Goal: Find specific page/section: Find specific page/section

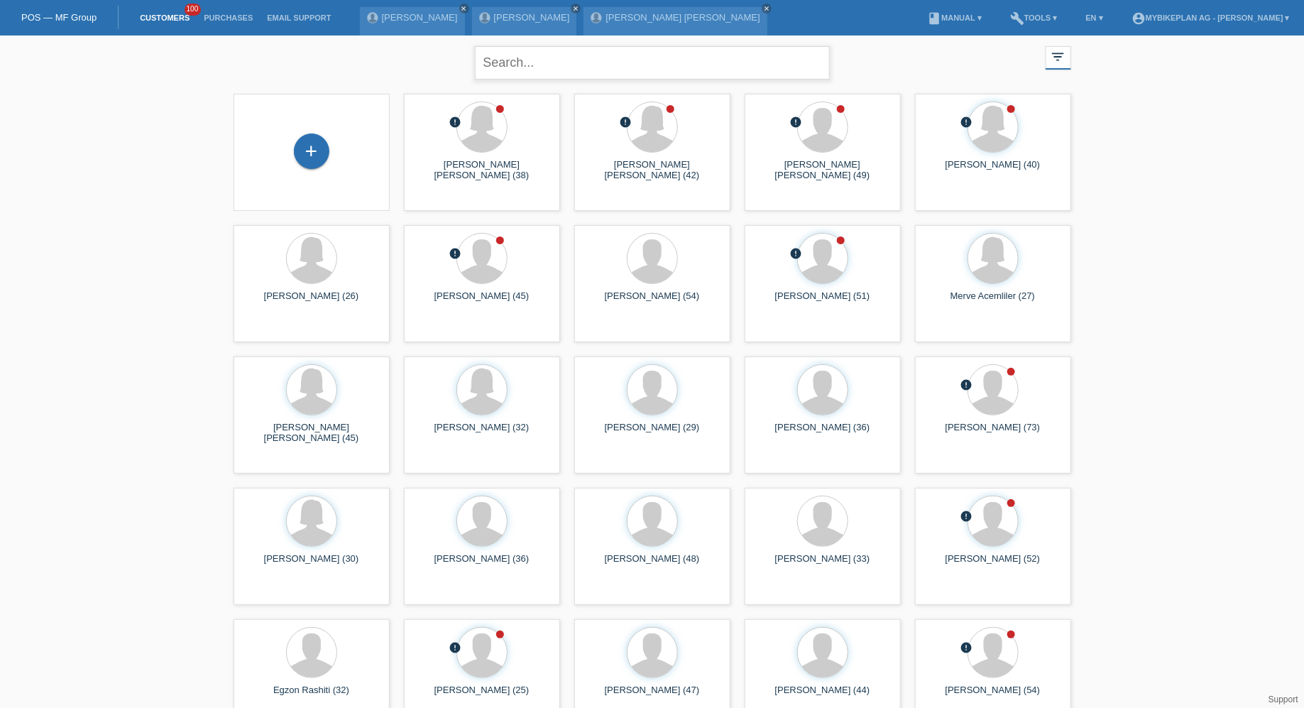
click at [599, 65] on input "text" at bounding box center [652, 62] width 355 height 33
type input "lydia"
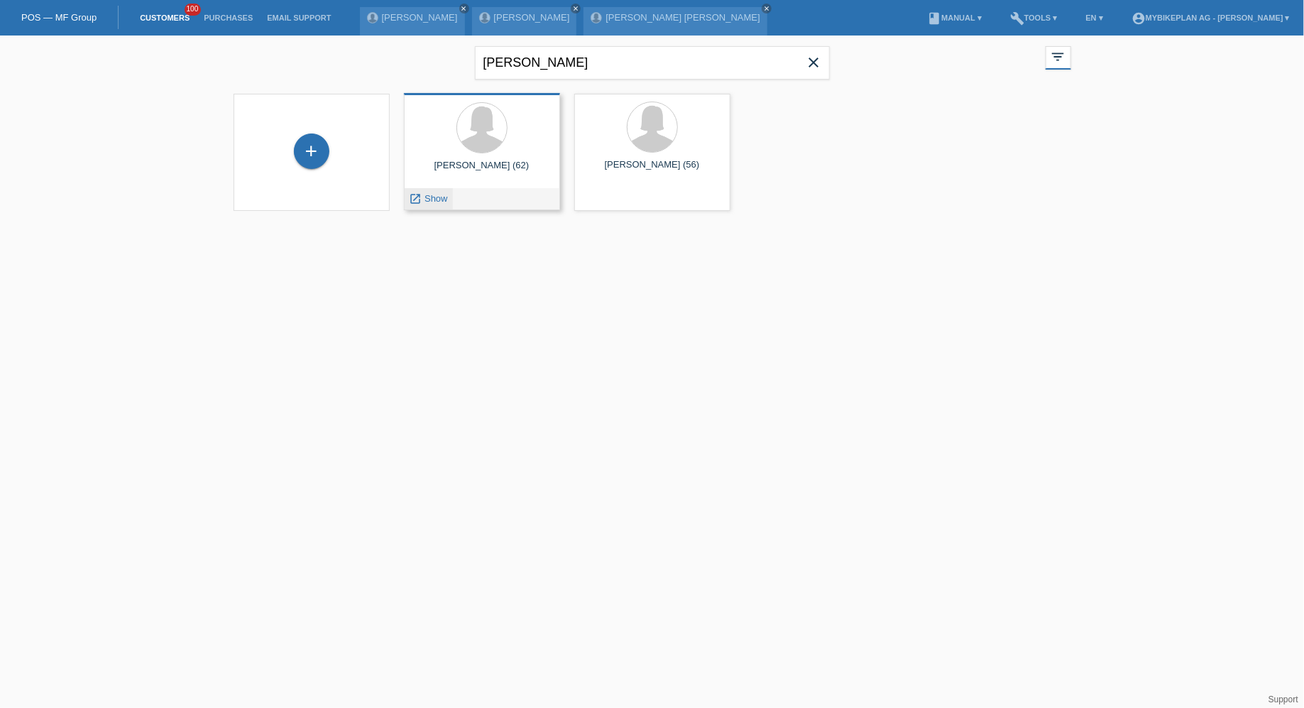
click at [410, 206] on div "launch Show" at bounding box center [429, 198] width 48 height 21
click at [413, 204] on icon "launch" at bounding box center [416, 198] width 13 height 13
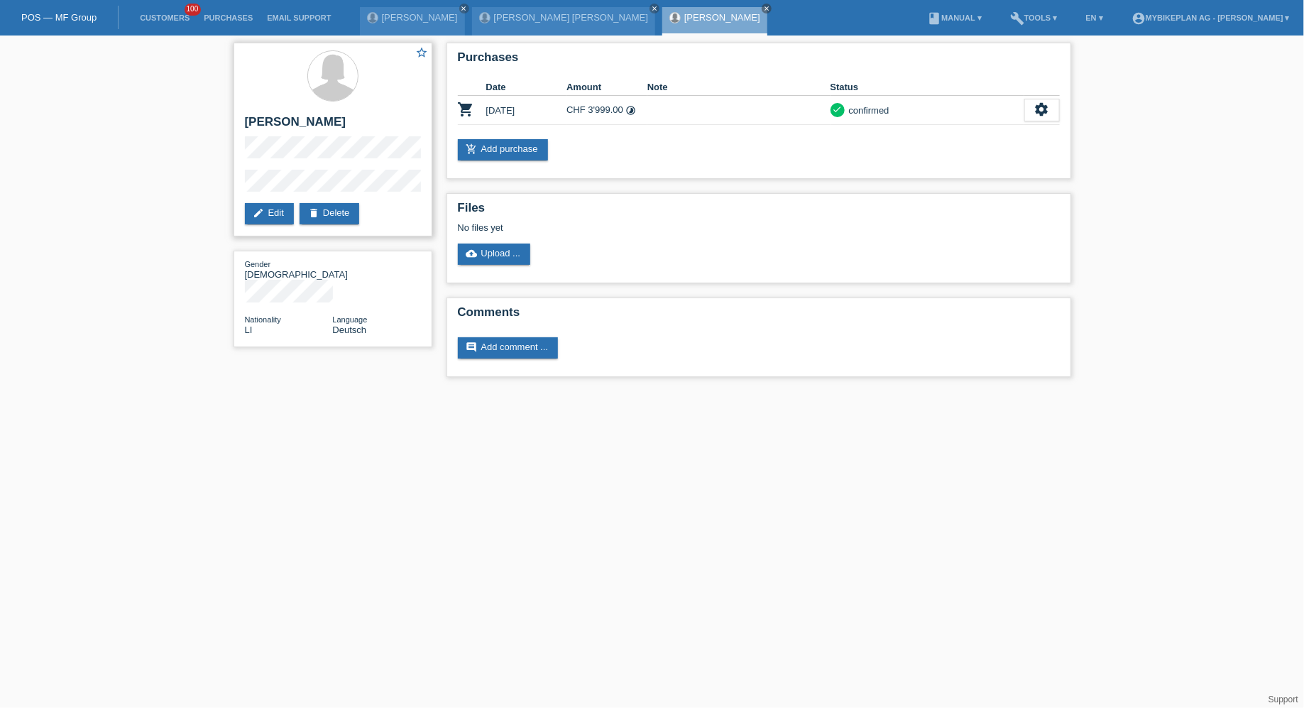
click at [366, 163] on div "star_border [PERSON_NAME] edit Edit delete Delete" at bounding box center [333, 140] width 199 height 194
click at [170, 16] on link "Customers" at bounding box center [165, 17] width 64 height 9
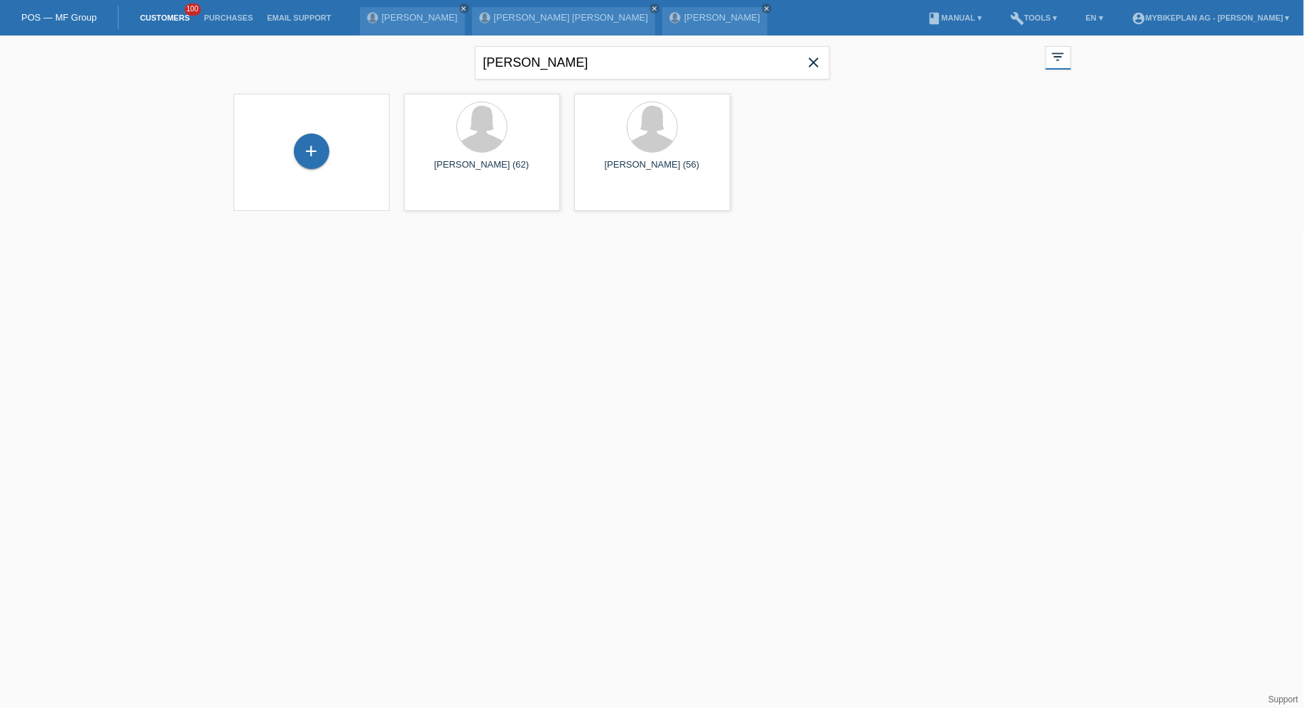
click at [819, 56] on icon "close" at bounding box center [814, 62] width 17 height 17
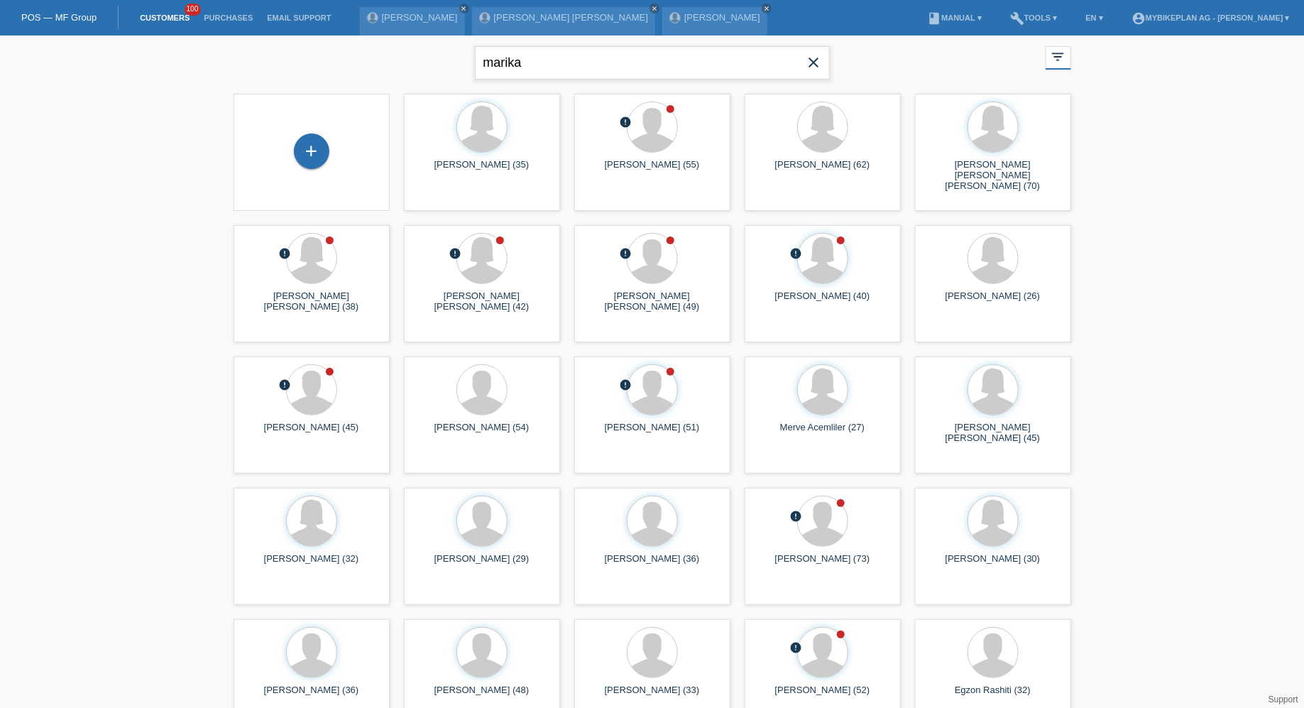
type input "marika"
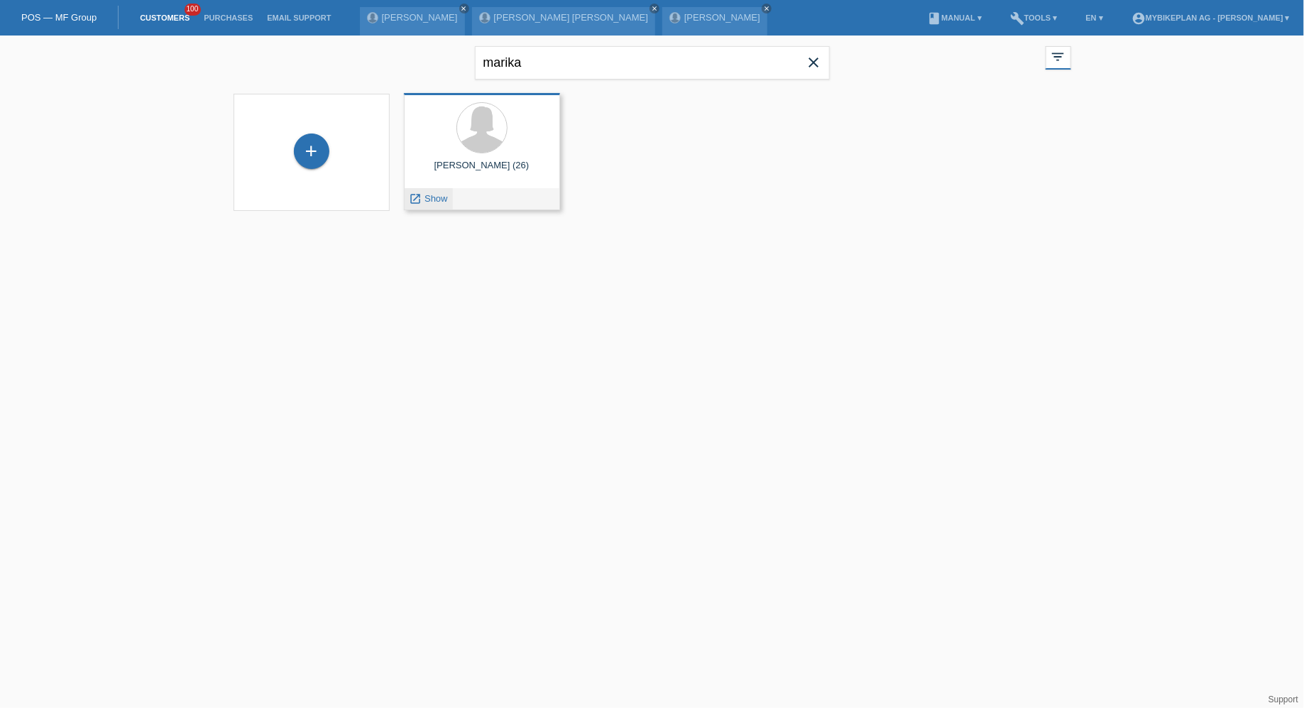
click at [435, 205] on div "launch Show" at bounding box center [429, 198] width 48 height 21
click at [435, 201] on span "Show" at bounding box center [436, 198] width 23 height 11
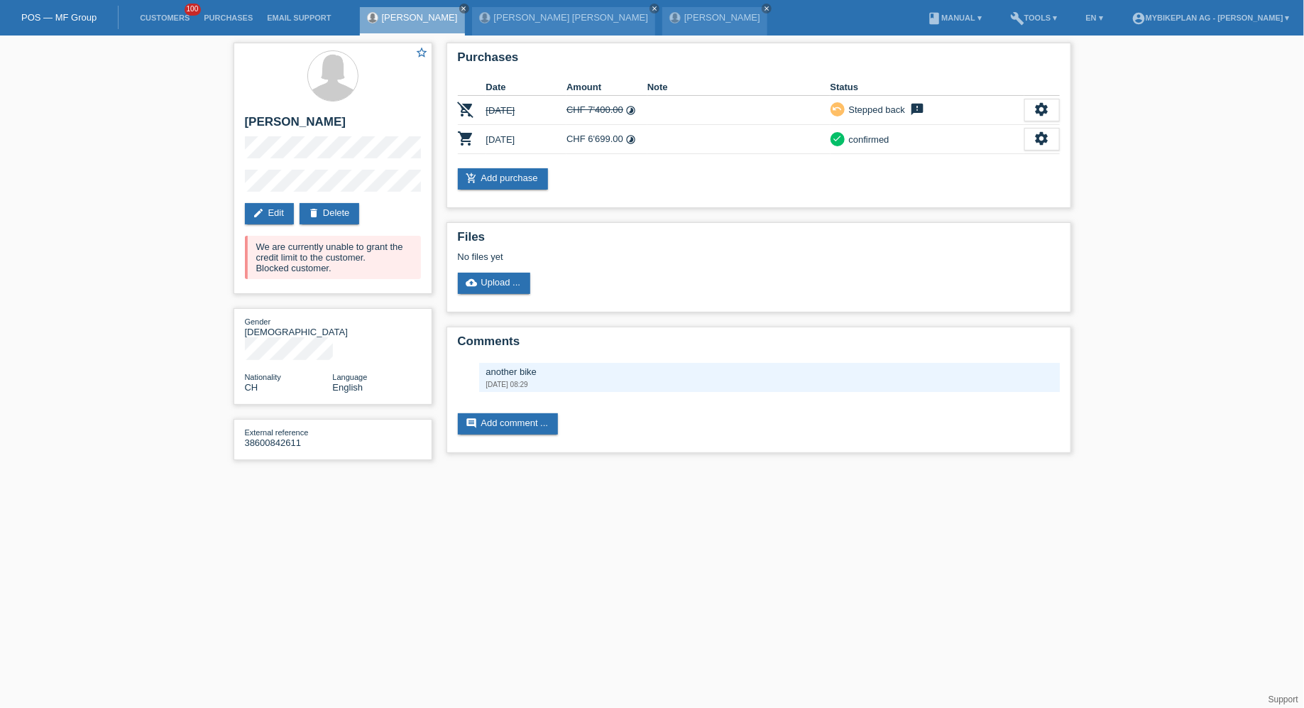
click at [163, 9] on li "Customers 100" at bounding box center [165, 18] width 64 height 36
click at [163, 20] on link "Customers" at bounding box center [165, 17] width 64 height 9
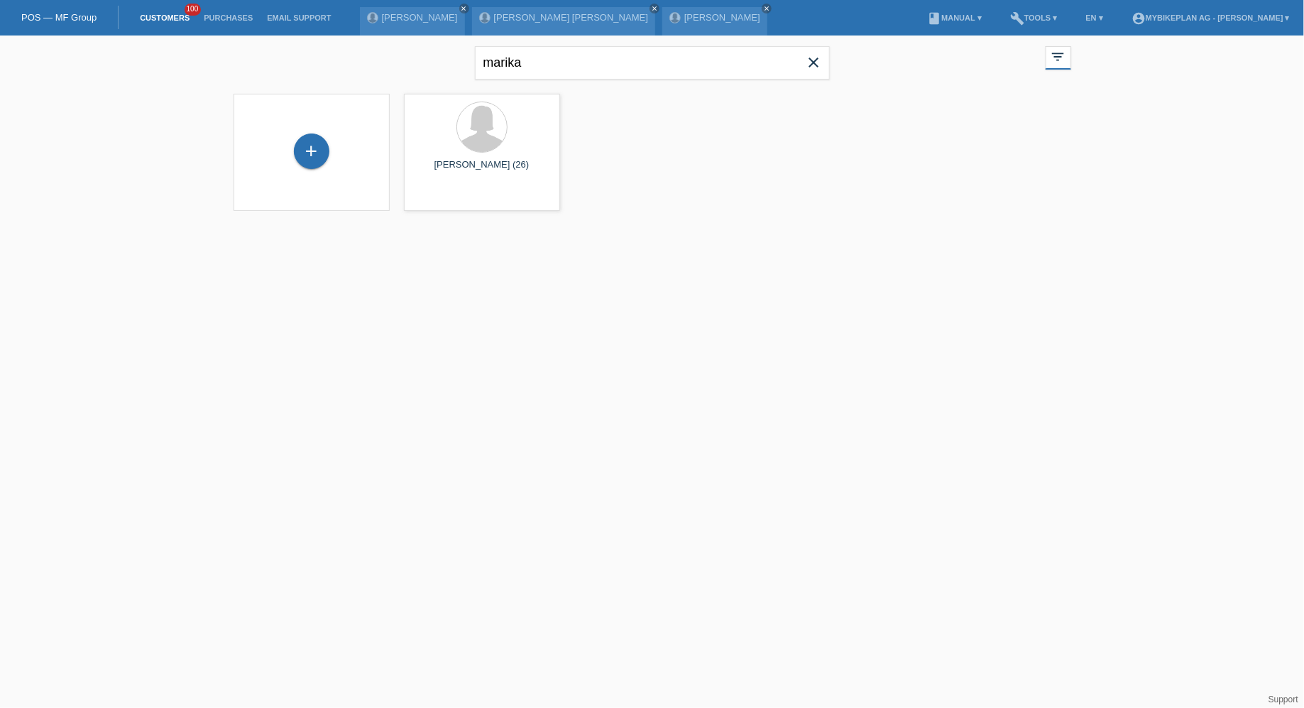
click at [817, 66] on icon "close" at bounding box center [814, 62] width 17 height 17
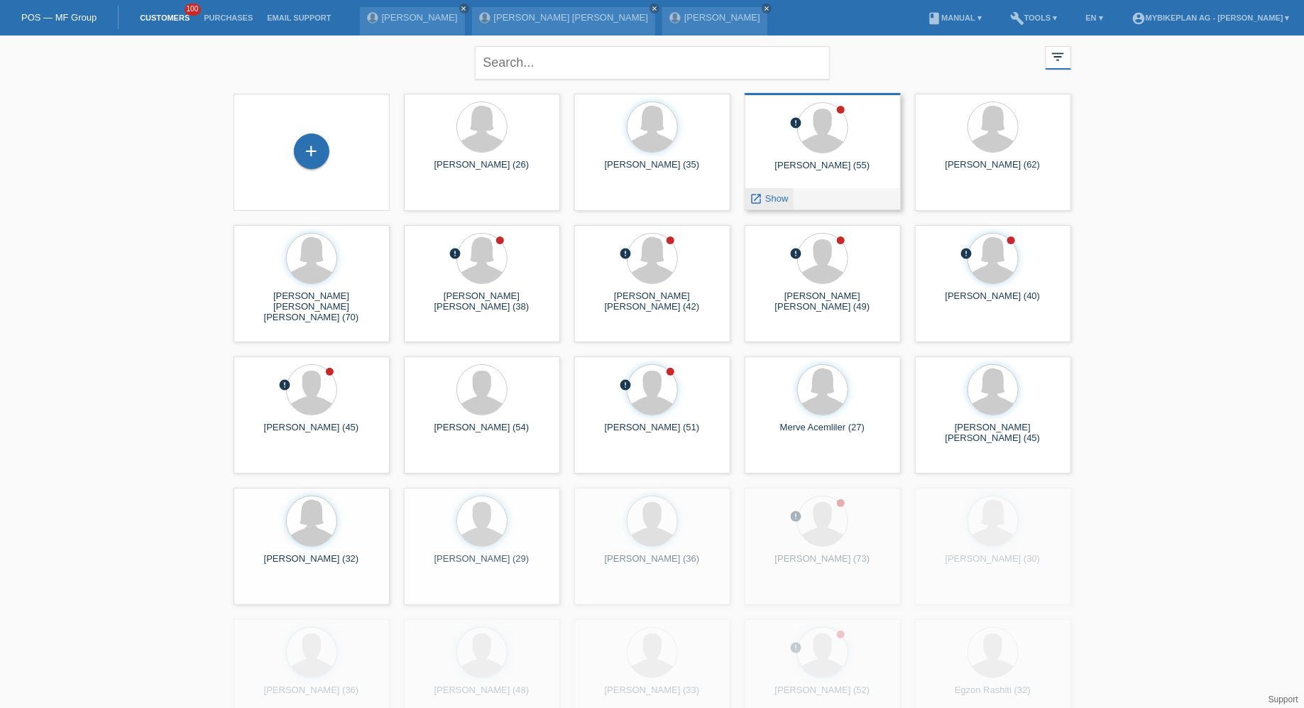
click at [782, 205] on div "launch Show" at bounding box center [770, 198] width 48 height 21
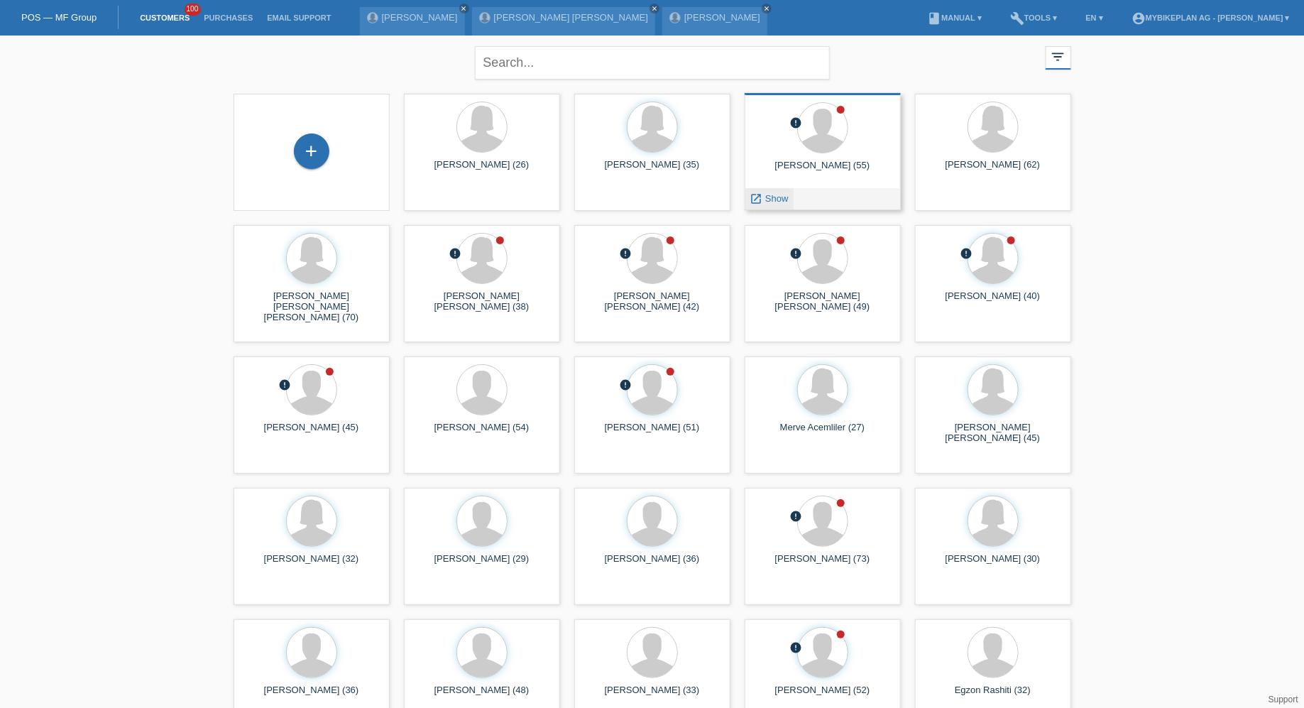
click at [780, 202] on span "Show" at bounding box center [776, 198] width 23 height 11
